Goal: Information Seeking & Learning: Understand process/instructions

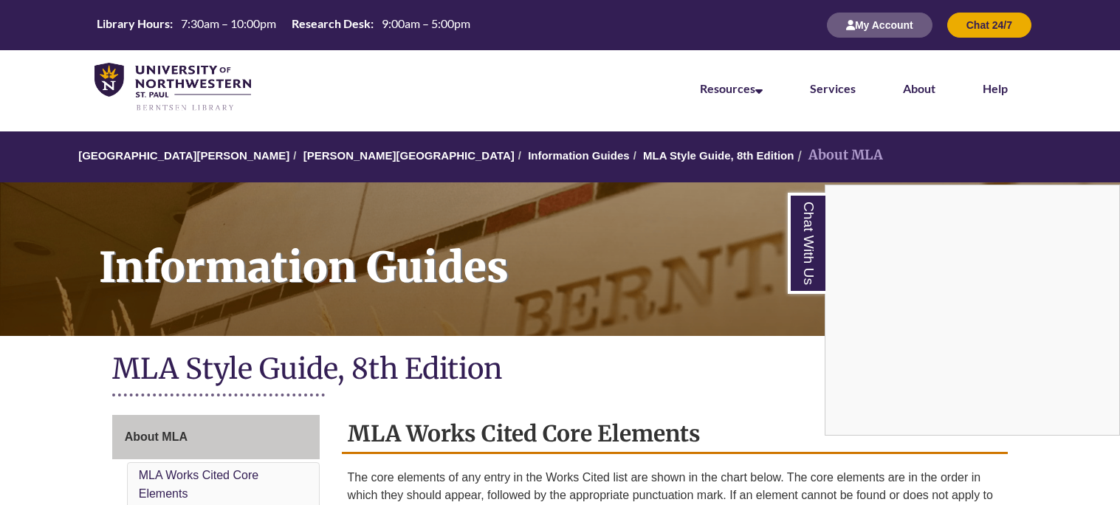
click at [1056, 104] on nav "Resources Find Resources Library Search Databases & Articles Interlibrary Loan …" at bounding box center [560, 87] width 1120 height 74
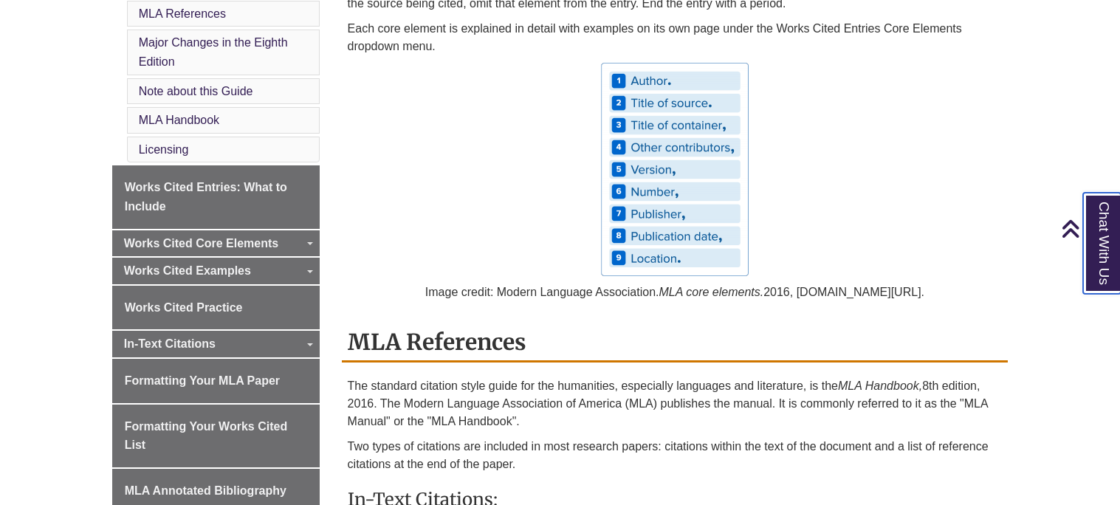
scroll to position [531, 0]
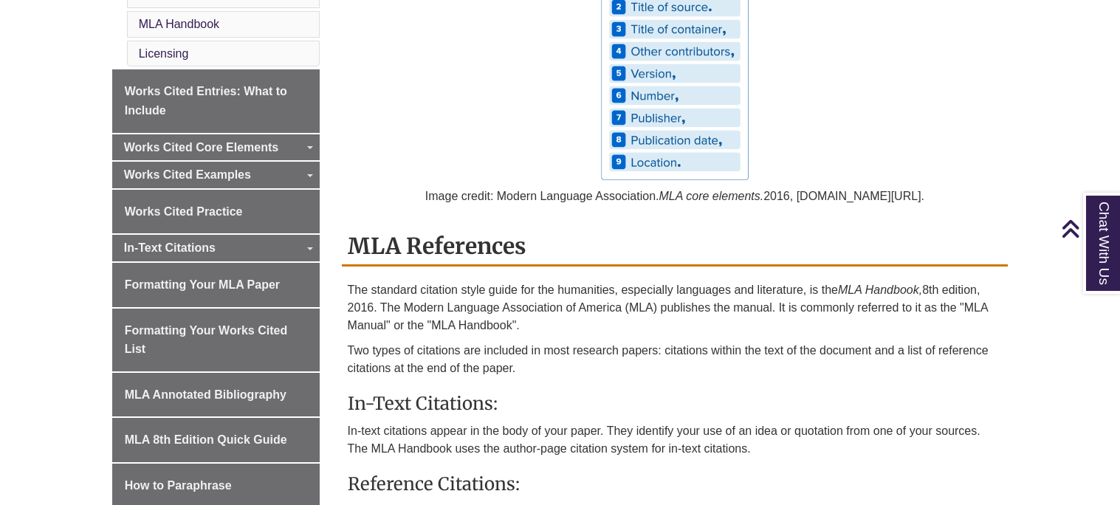
scroll to position [649, 0]
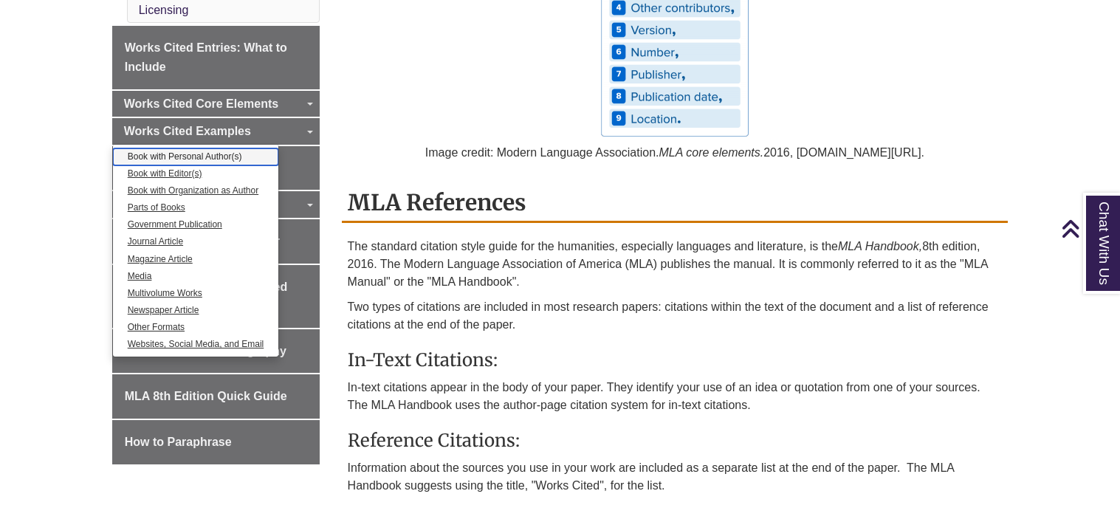
click at [220, 157] on link "Book with Personal Author(s)" at bounding box center [196, 156] width 166 height 17
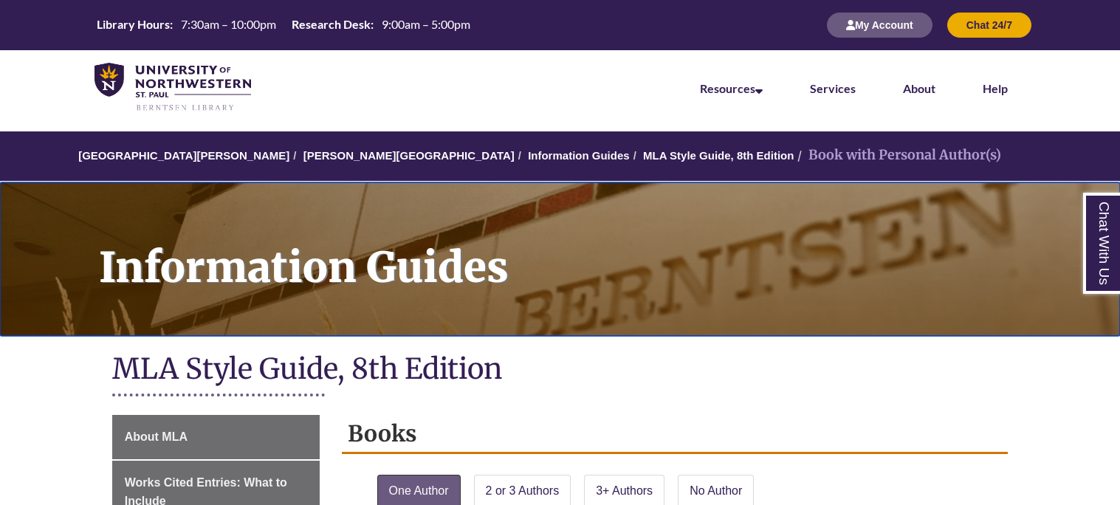
click at [598, 334] on div "Information Guides" at bounding box center [560, 259] width 1120 height 154
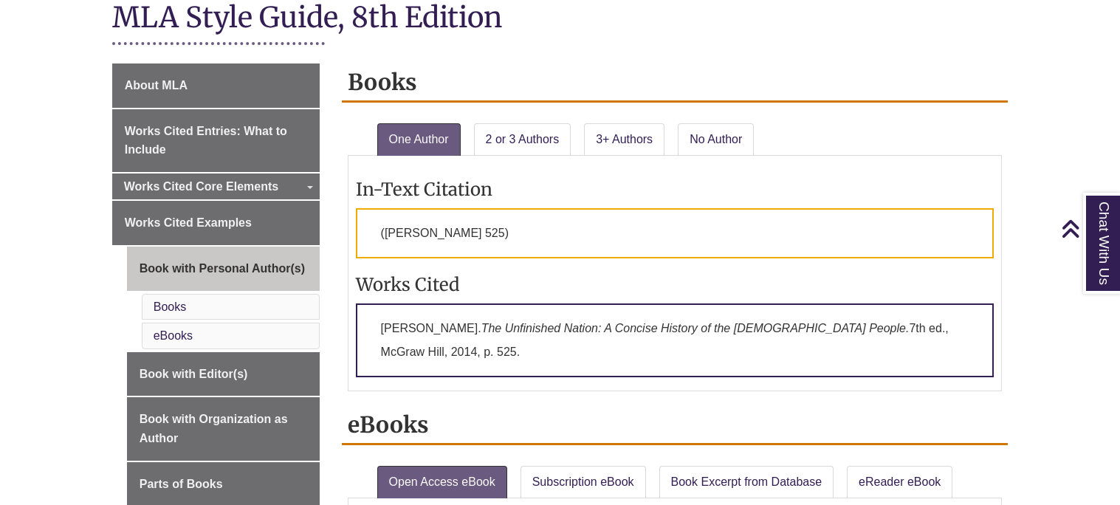
scroll to position [354, 0]
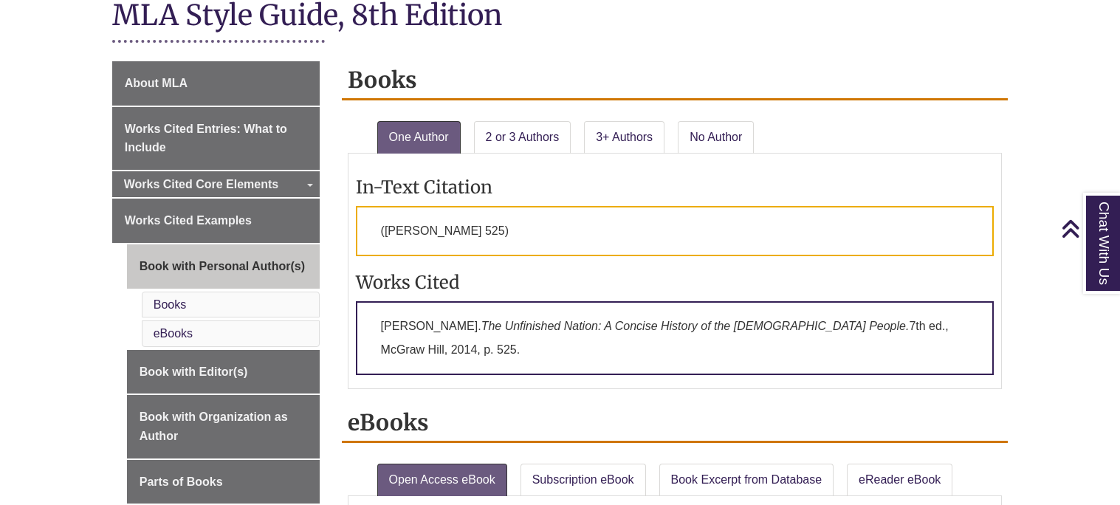
click at [498, 231] on p "([PERSON_NAME] 525)" at bounding box center [675, 231] width 639 height 50
click at [460, 343] on p "[PERSON_NAME]. The Unfinished Nation: A Concise History of the [DEMOGRAPHIC_DAT…" at bounding box center [675, 338] width 639 height 74
click at [447, 329] on p "[PERSON_NAME]. The Unfinished Nation: A Concise History of the [DEMOGRAPHIC_DAT…" at bounding box center [675, 338] width 639 height 74
click at [447, 315] on p "[PERSON_NAME]. The Unfinished Nation: A Concise History of the [DEMOGRAPHIC_DAT…" at bounding box center [675, 338] width 639 height 74
click at [416, 351] on p "[PERSON_NAME]. The Unfinished Nation: A Concise History of the [DEMOGRAPHIC_DAT…" at bounding box center [675, 338] width 639 height 74
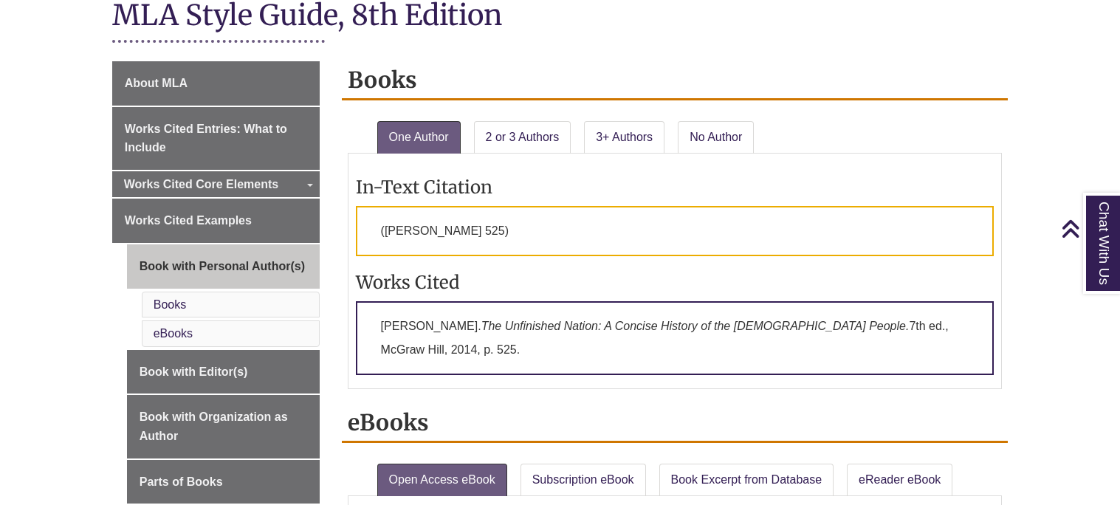
click at [416, 351] on p "[PERSON_NAME]. The Unfinished Nation: A Concise History of the [DEMOGRAPHIC_DAT…" at bounding box center [675, 338] width 639 height 74
click at [272, 304] on li "Books" at bounding box center [231, 305] width 178 height 27
drag, startPoint x: 946, startPoint y: 230, endPoint x: 780, endPoint y: 249, distance: 166.4
click at [780, 249] on p "([PERSON_NAME] 525)" at bounding box center [675, 231] width 639 height 50
drag, startPoint x: 375, startPoint y: 317, endPoint x: 442, endPoint y: 351, distance: 74.9
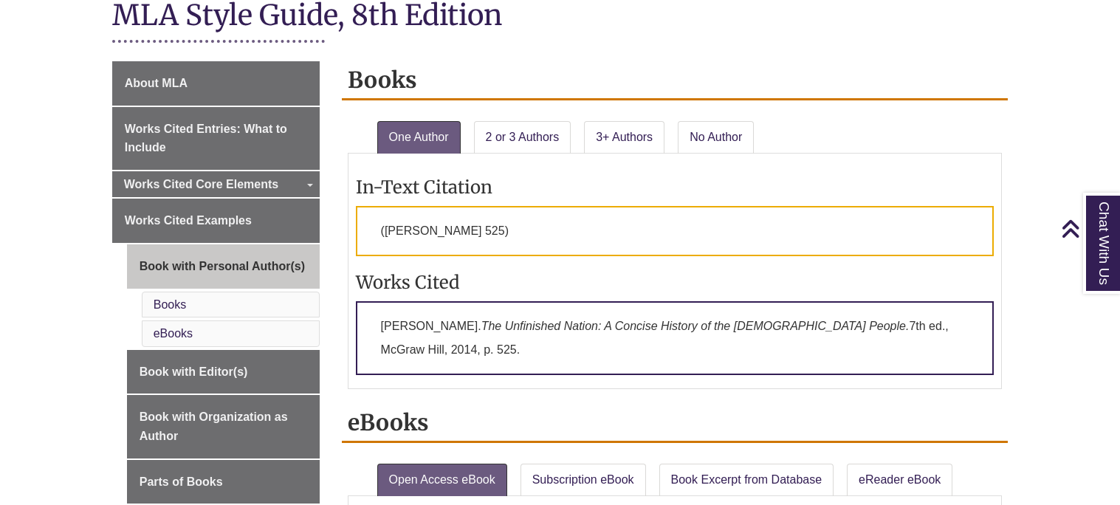
click at [442, 351] on p "[PERSON_NAME]. The Unfinished Nation: A Concise History of the [DEMOGRAPHIC_DAT…" at bounding box center [675, 338] width 639 height 74
click at [406, 386] on div "Books One Author 2 or 3 Authors 3+ Authors No Author In-Text Citation ([PERSON_…" at bounding box center [675, 232] width 667 height 343
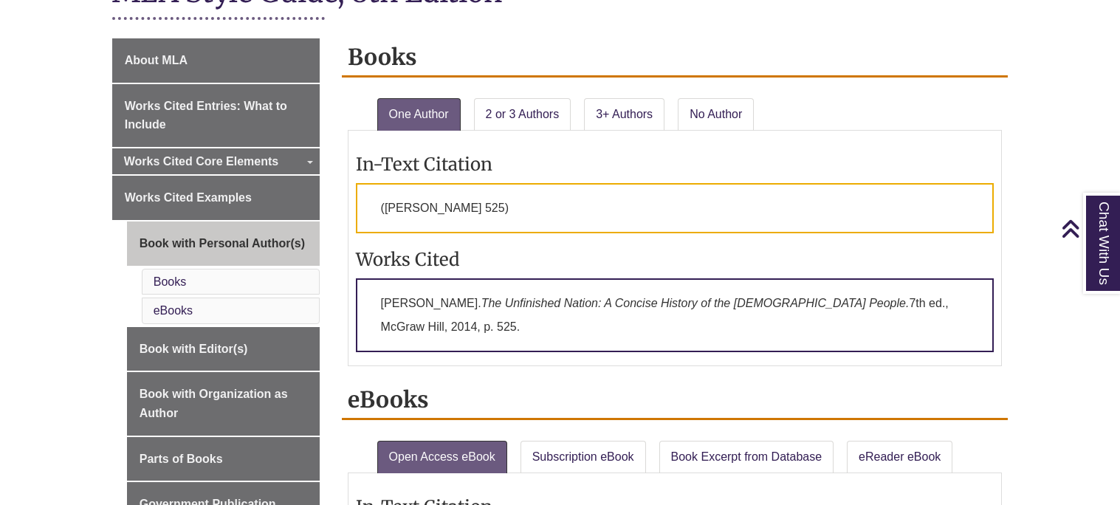
scroll to position [295, 0]
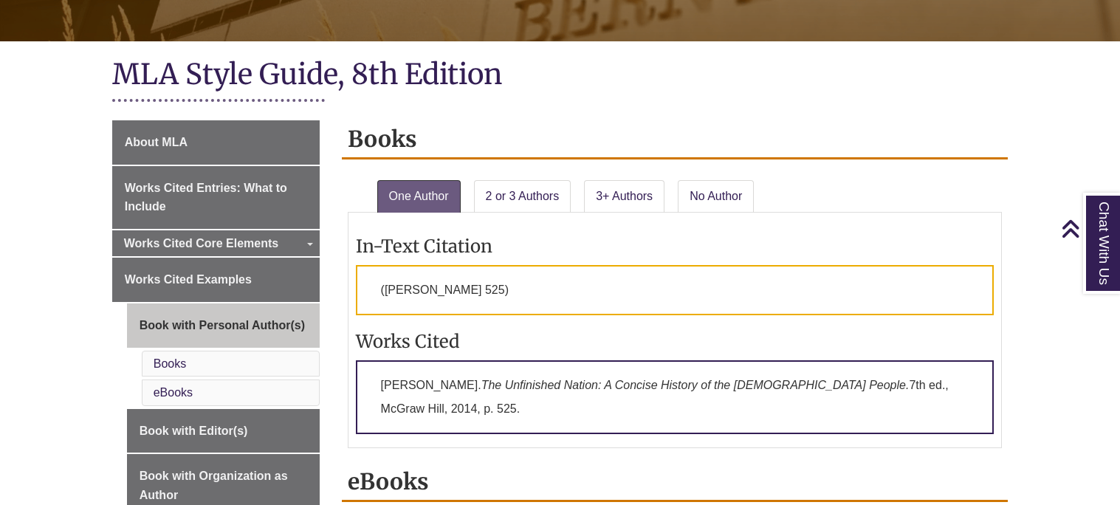
click at [436, 396] on p "[PERSON_NAME]. The Unfinished Nation: A Concise History of the [DEMOGRAPHIC_DAT…" at bounding box center [675, 397] width 639 height 74
click at [398, 402] on p "[PERSON_NAME]. The Unfinished Nation: A Concise History of the [DEMOGRAPHIC_DAT…" at bounding box center [675, 397] width 639 height 74
click at [392, 404] on p "[PERSON_NAME]. The Unfinished Nation: A Concise History of the [DEMOGRAPHIC_DAT…" at bounding box center [675, 397] width 639 height 74
click at [392, 404] on p "Brinkley, Alan. The Unfinished Nation: A Concise History of the American People…" at bounding box center [675, 397] width 639 height 74
click at [403, 382] on p "Brinkley, Alan. The Unfinished Nation: A Concise History of the American People…" at bounding box center [675, 397] width 639 height 74
